Goal: Information Seeking & Learning: Learn about a topic

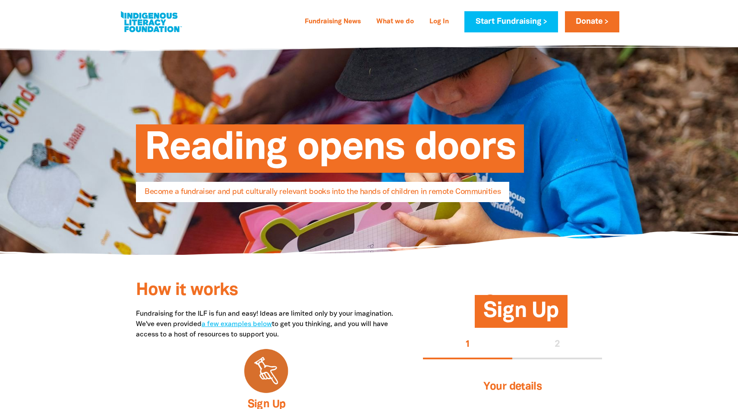
select select "NL"
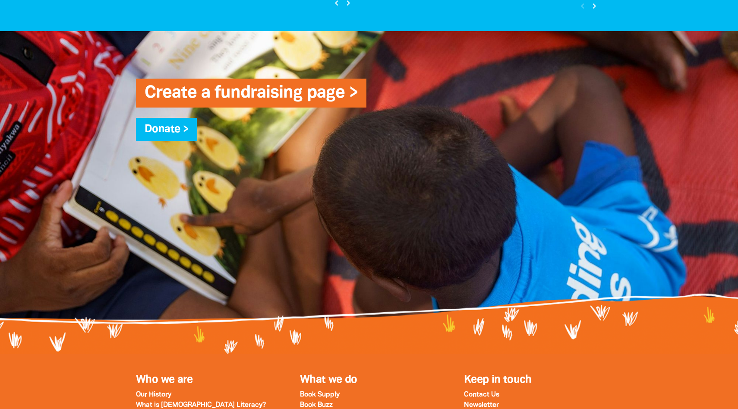
scroll to position [2306, 0]
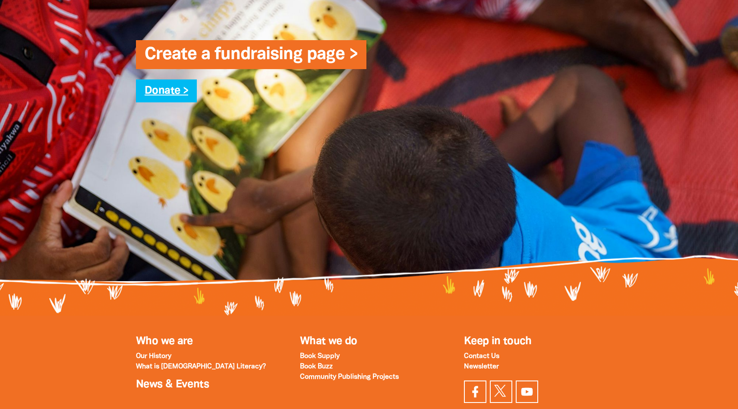
click at [167, 86] on link "Donate >" at bounding box center [167, 91] width 44 height 10
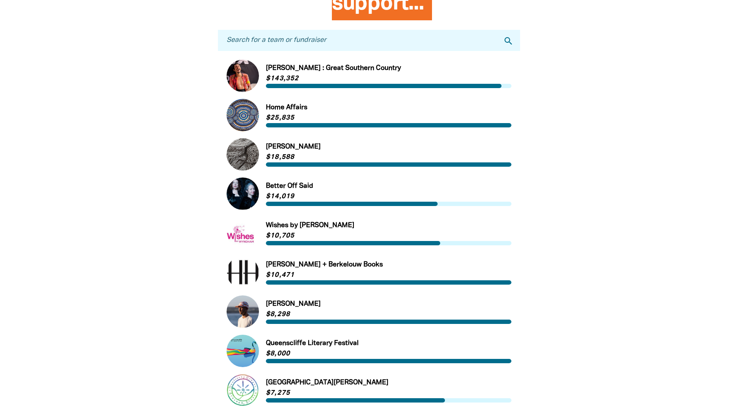
scroll to position [297, 0]
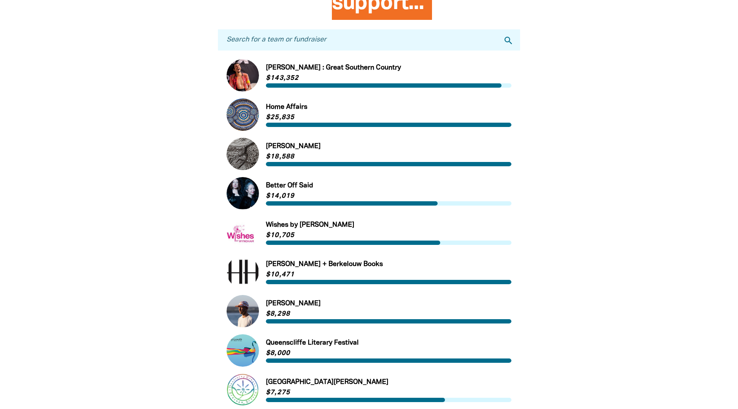
click at [300, 69] on link "Link to [PERSON_NAME] : [GEOGRAPHIC_DATA]" at bounding box center [369, 75] width 285 height 32
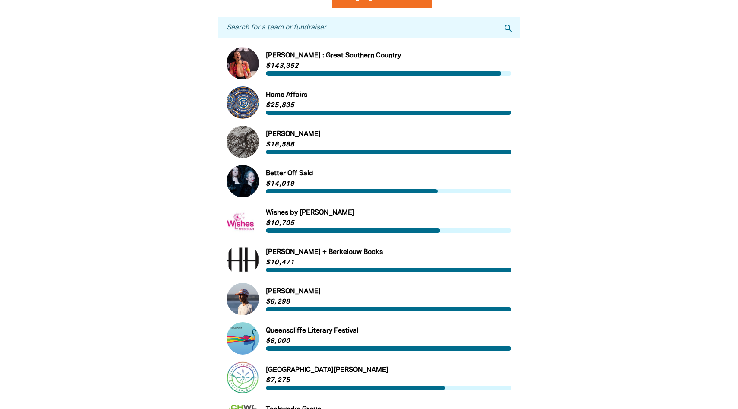
scroll to position [311, 0]
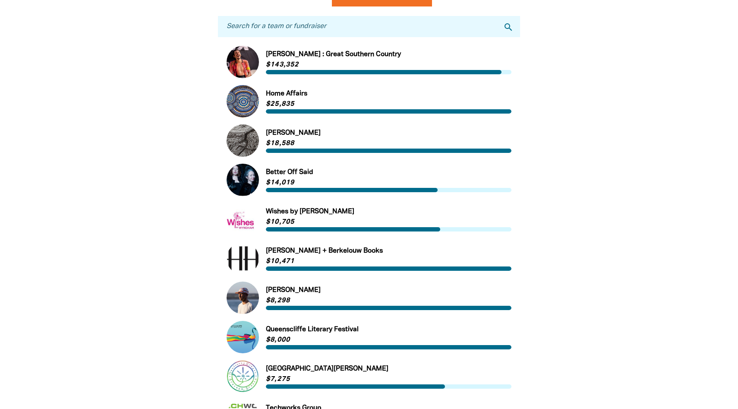
click at [254, 290] on link "Link to [PERSON_NAME]" at bounding box center [369, 297] width 285 height 32
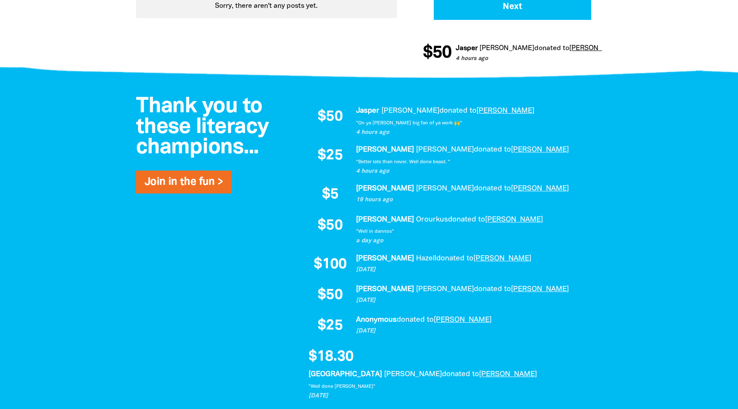
scroll to position [500, 0]
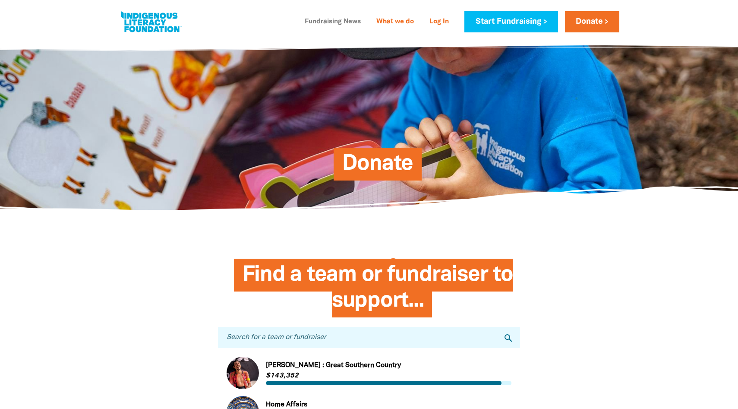
click at [327, 18] on link "Fundraising News" at bounding box center [333, 22] width 66 height 14
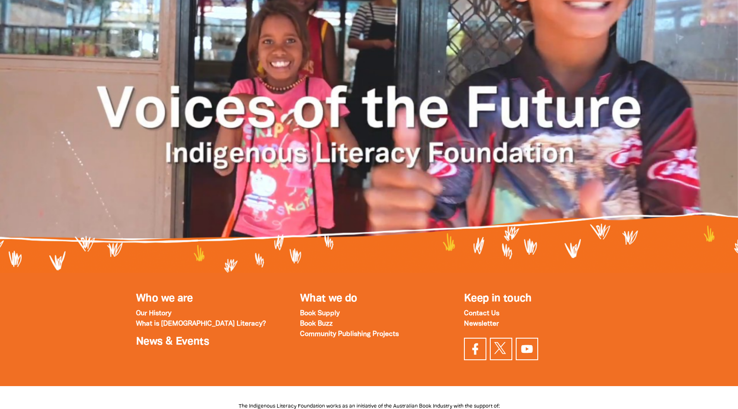
scroll to position [1432, 0]
click at [339, 331] on strong "Community Publishing Projects" at bounding box center [349, 334] width 99 height 6
